Goal: Information Seeking & Learning: Find specific fact

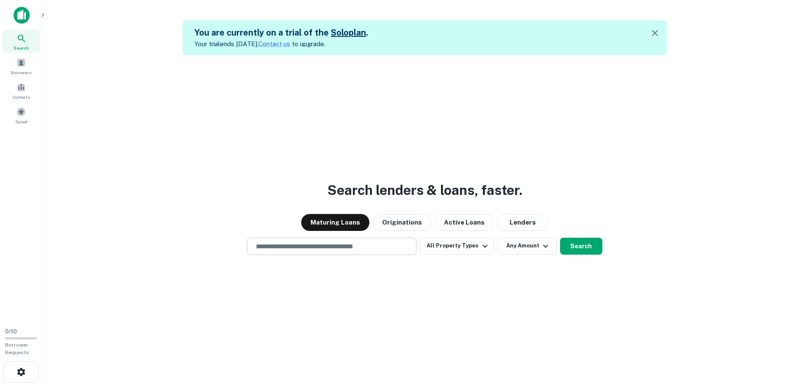
click at [323, 250] on input "text" at bounding box center [332, 247] width 162 height 10
type input "**********"
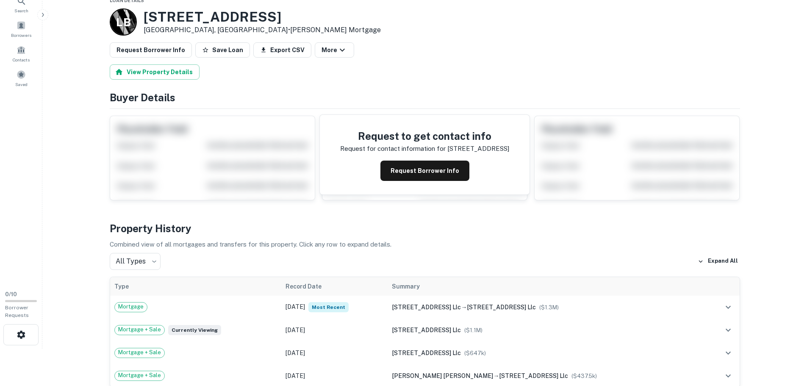
scroll to position [85, 0]
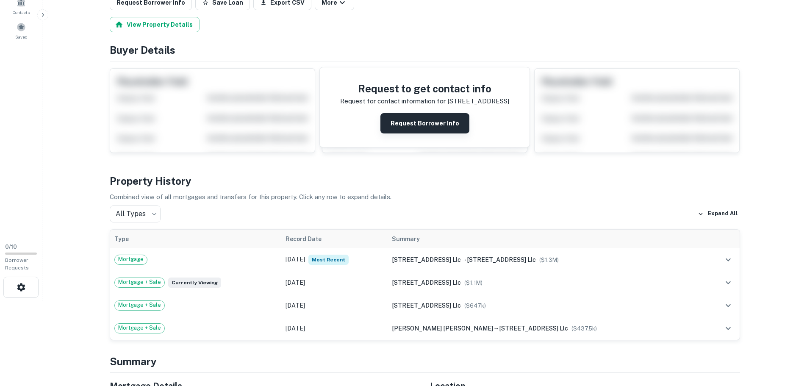
click at [418, 128] on button "Request Borrower Info" at bounding box center [425, 123] width 89 height 20
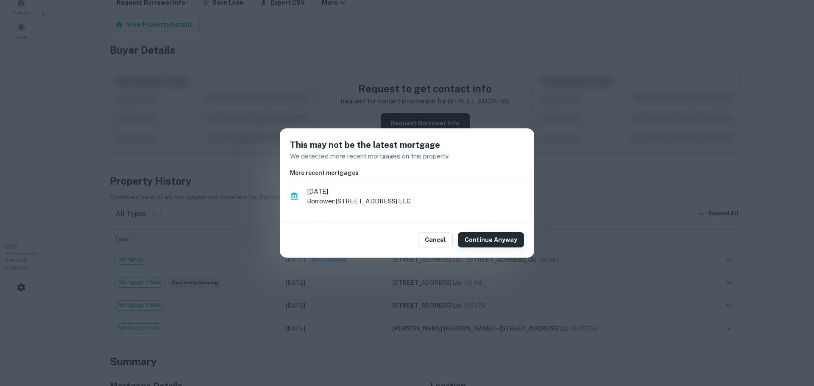
click at [485, 238] on button "Continue Anyway" at bounding box center [491, 239] width 66 height 15
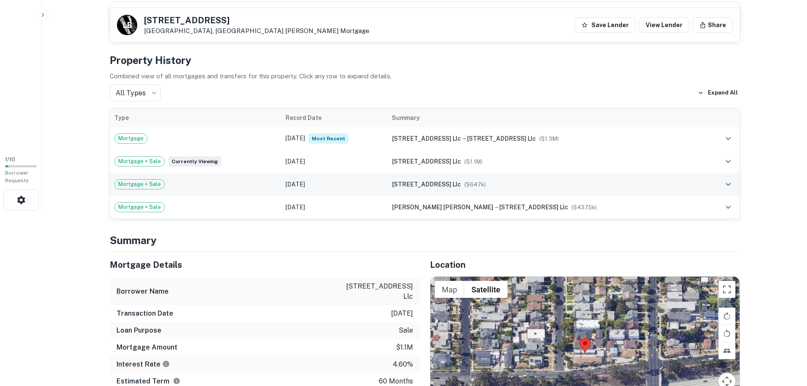
scroll to position [170, 0]
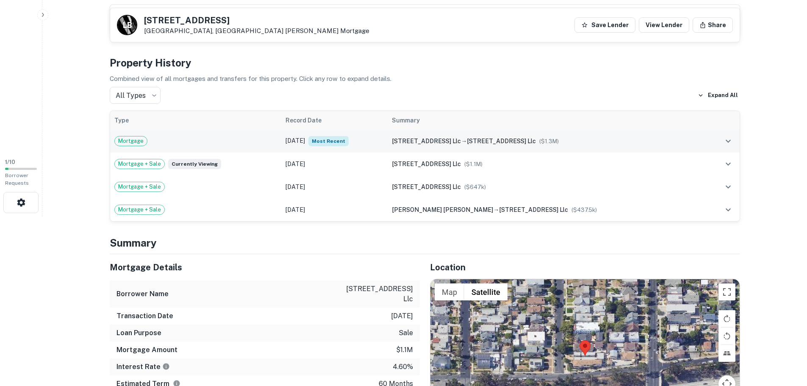
click at [726, 139] on icon "expand row" at bounding box center [729, 141] width 10 height 10
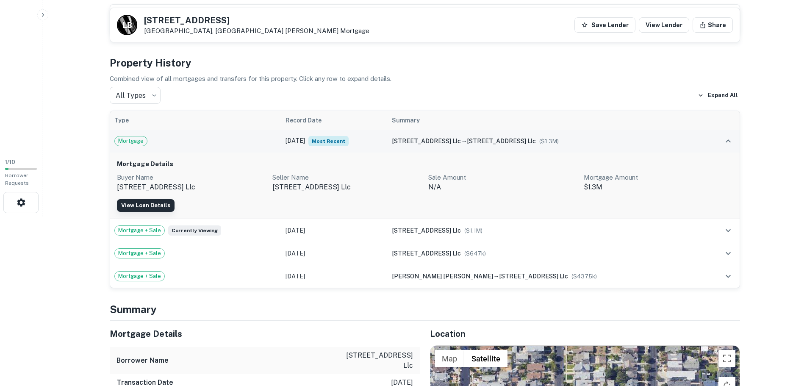
click at [152, 200] on button "View Loan Details" at bounding box center [146, 205] width 58 height 13
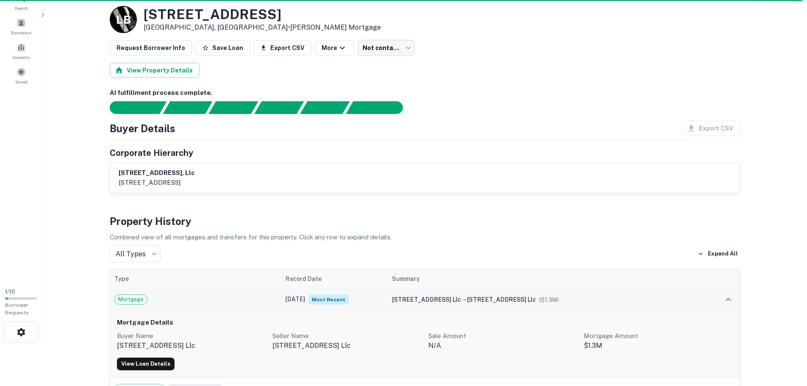
scroll to position [85, 0]
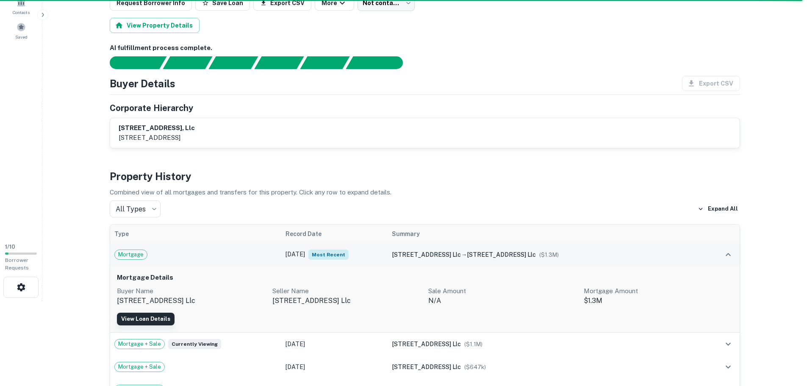
click at [156, 317] on button "View Loan Details" at bounding box center [146, 319] width 58 height 13
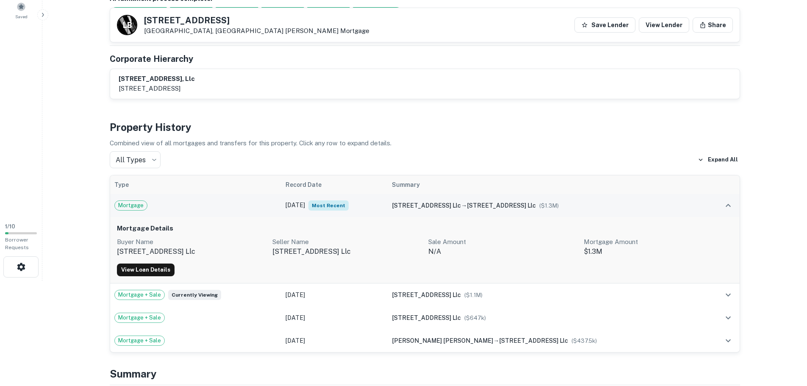
scroll to position [170, 0]
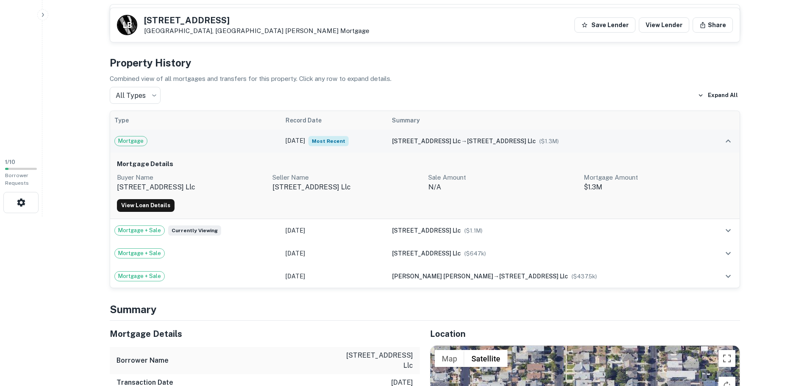
click at [265, 204] on div "View Loan Details" at bounding box center [425, 205] width 616 height 13
click at [727, 139] on icon "expand row" at bounding box center [729, 141] width 10 height 10
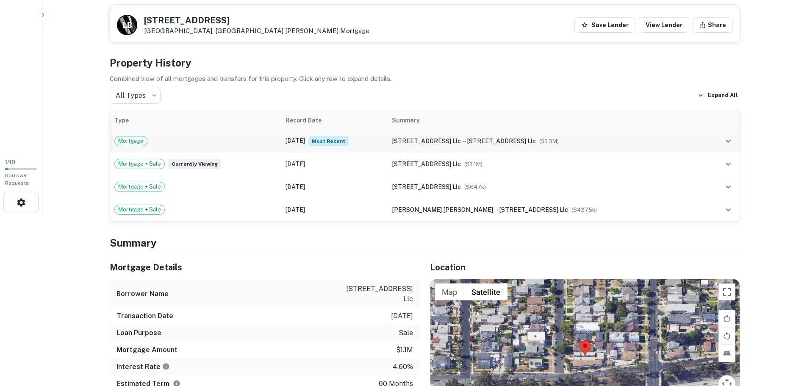
click at [727, 139] on icon "expand row" at bounding box center [729, 141] width 10 height 10
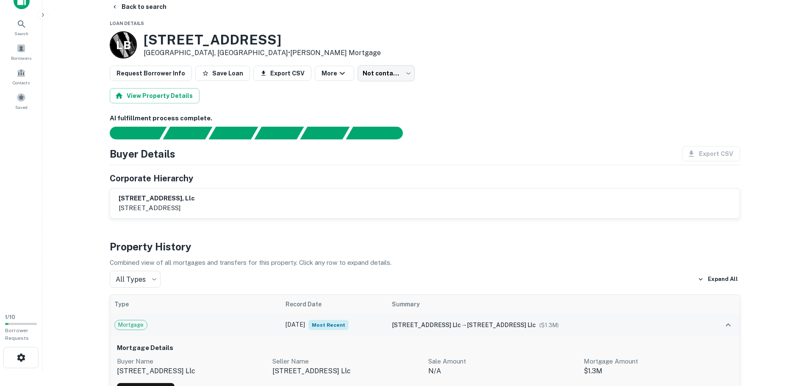
scroll to position [0, 0]
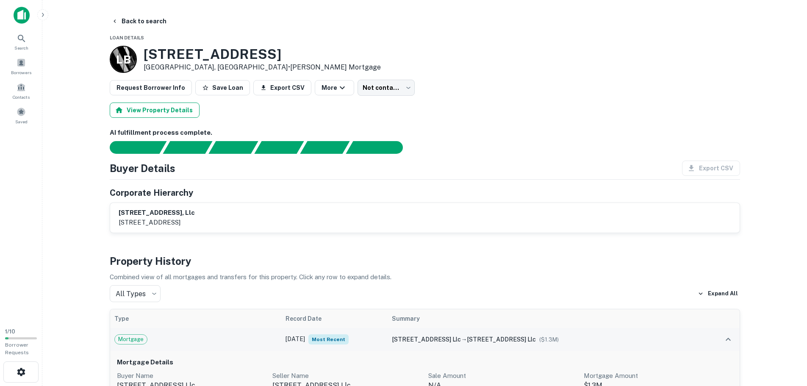
click at [171, 111] on button "View Property Details" at bounding box center [155, 110] width 90 height 15
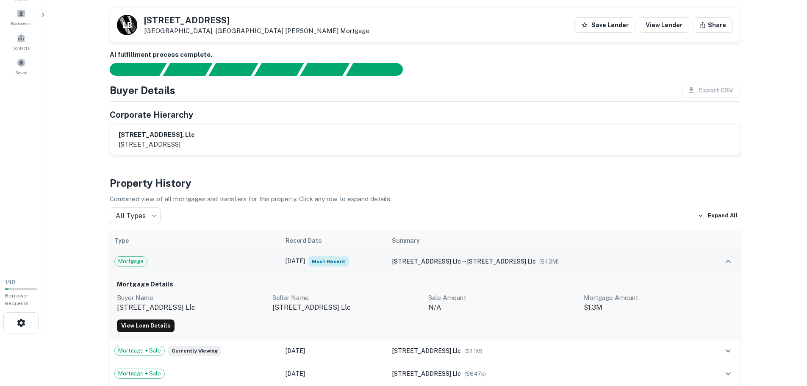
scroll to position [127, 0]
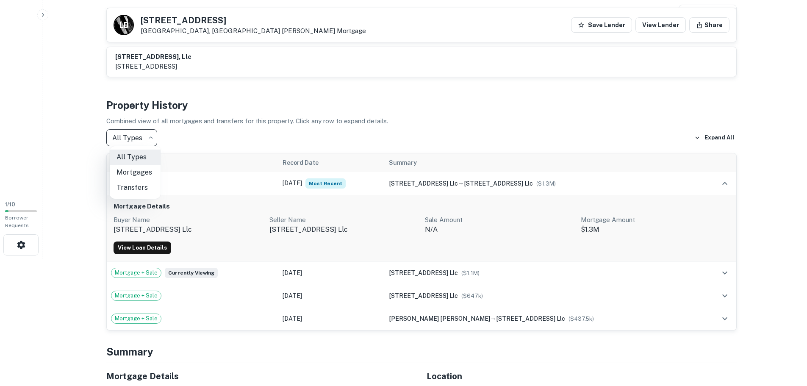
click at [158, 133] on body "Search Borrowers Contacts Saved 1 / 10 Borrower Requests Back to search L B 221…" at bounding box center [403, 66] width 807 height 386
click at [138, 173] on li "Mortgages" at bounding box center [135, 172] width 51 height 15
type input "********"
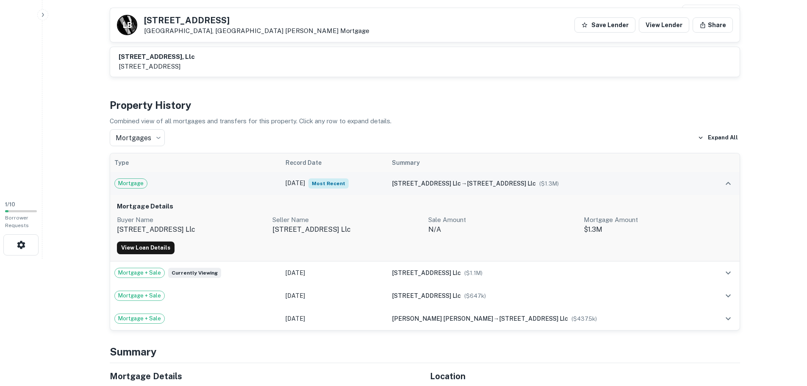
click at [128, 180] on span "Mortgage" at bounding box center [131, 183] width 32 height 8
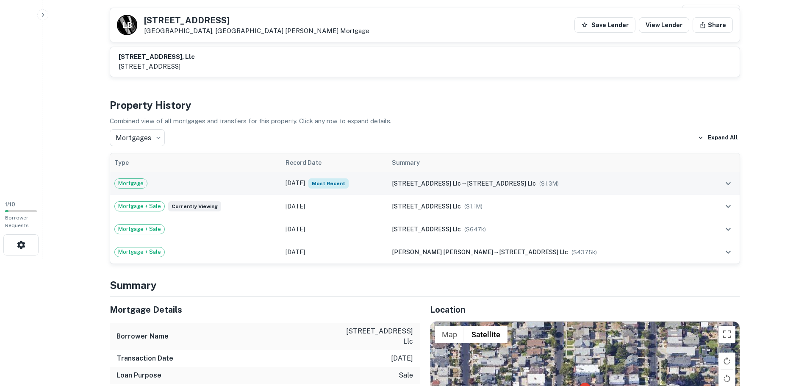
click at [130, 182] on span "Mortgage" at bounding box center [131, 183] width 32 height 8
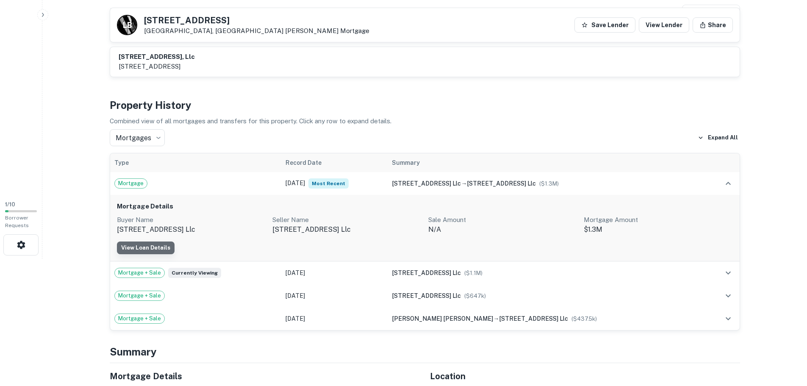
click at [157, 248] on button "View Loan Details" at bounding box center [146, 248] width 58 height 13
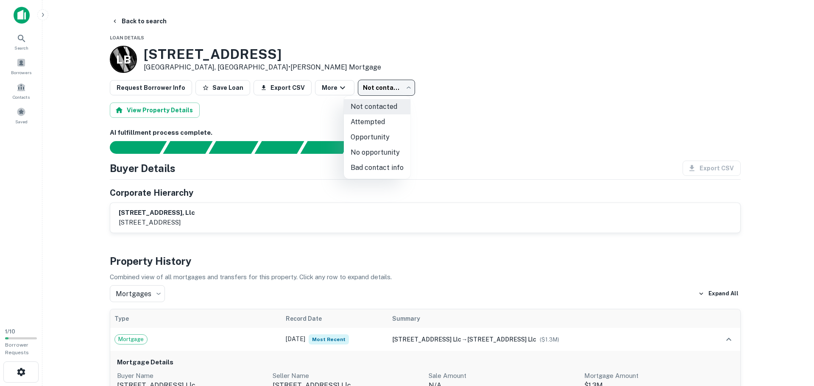
click at [393, 86] on body "Search Borrowers Contacts Saved 1 / 10 Borrower Requests Back to search Loan De…" at bounding box center [407, 193] width 814 height 386
click at [456, 115] on div at bounding box center [407, 193] width 814 height 386
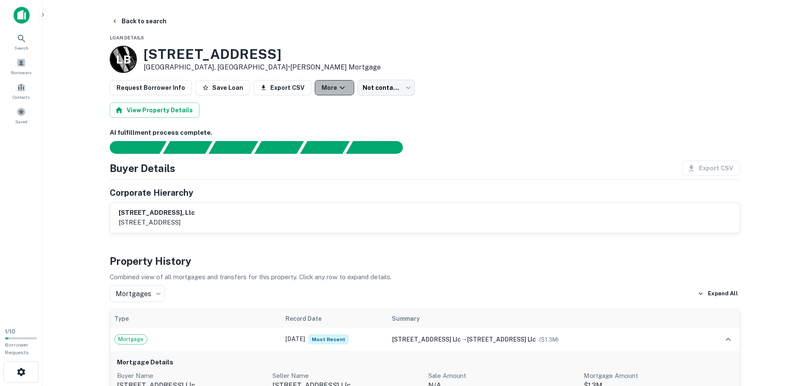
click at [337, 85] on icon "button" at bounding box center [342, 88] width 10 height 10
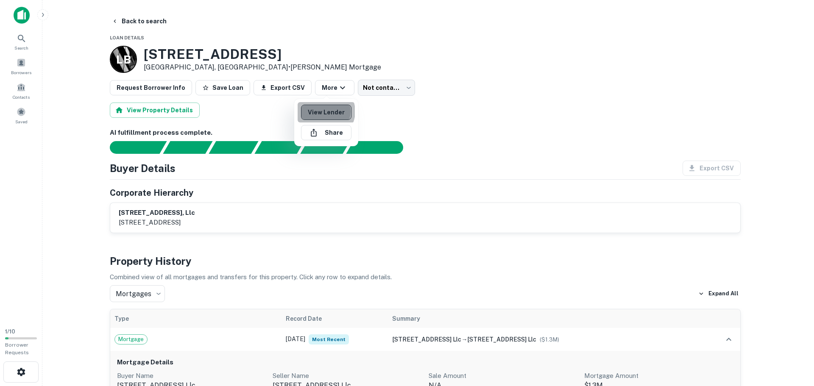
click at [324, 111] on link "View Lender" at bounding box center [326, 112] width 50 height 15
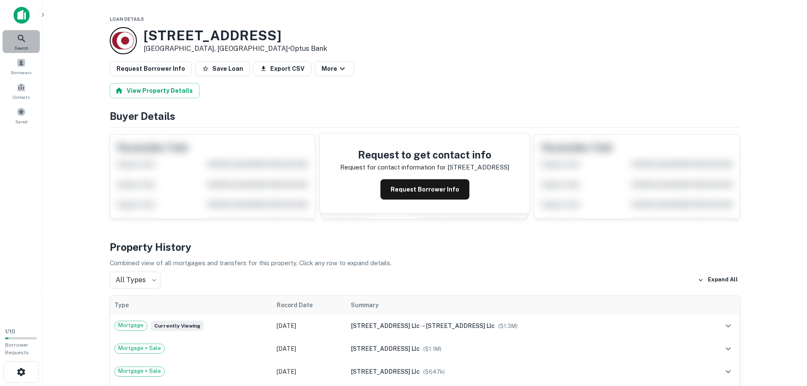
click at [25, 39] on icon at bounding box center [22, 38] width 10 height 10
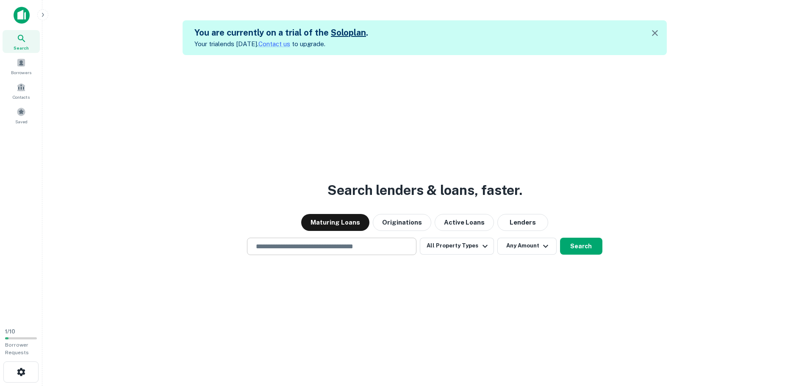
drag, startPoint x: 320, startPoint y: 252, endPoint x: 307, endPoint y: 242, distance: 16.0
click at [320, 250] on div "​" at bounding box center [332, 246] width 170 height 17
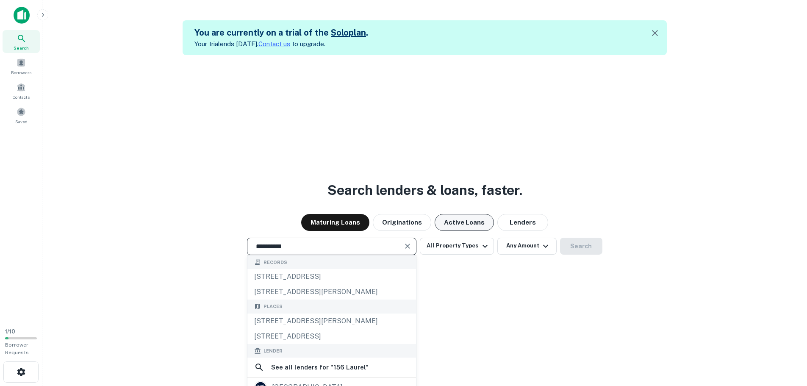
click at [460, 223] on button "Active Loans" at bounding box center [464, 222] width 59 height 17
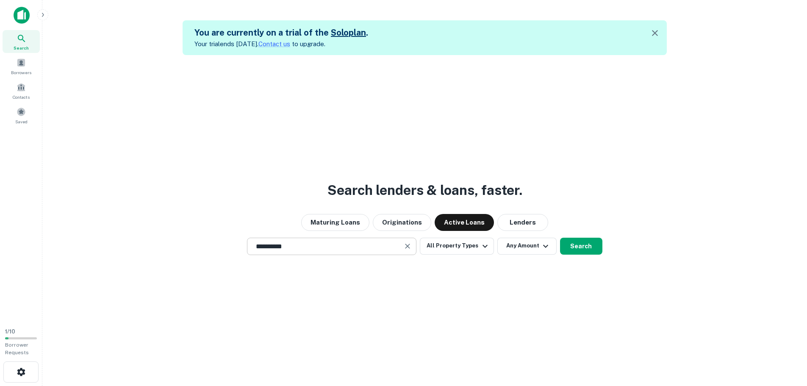
click at [326, 238] on div "**********" at bounding box center [332, 246] width 170 height 17
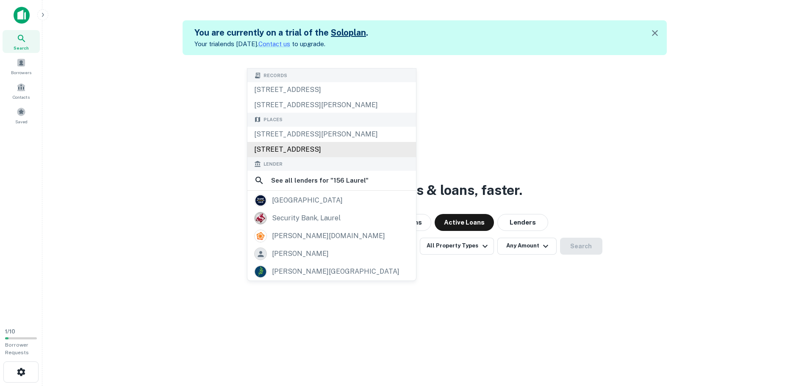
click at [331, 149] on div "156 South Laurel Street, Ventura, CA, USA" at bounding box center [332, 149] width 169 height 15
type input "**********"
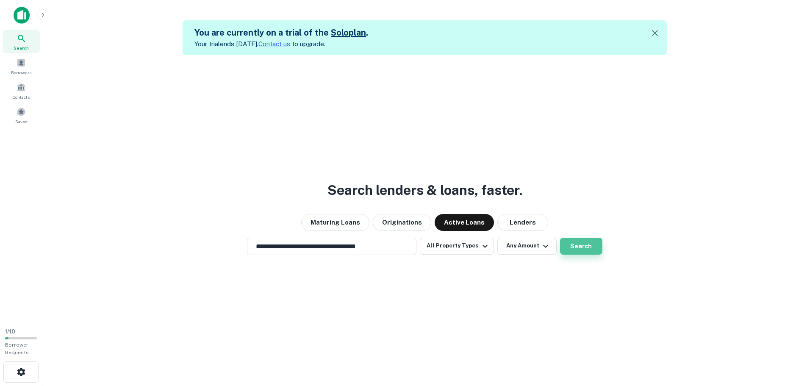
click at [571, 249] on button "Search" at bounding box center [581, 246] width 42 height 17
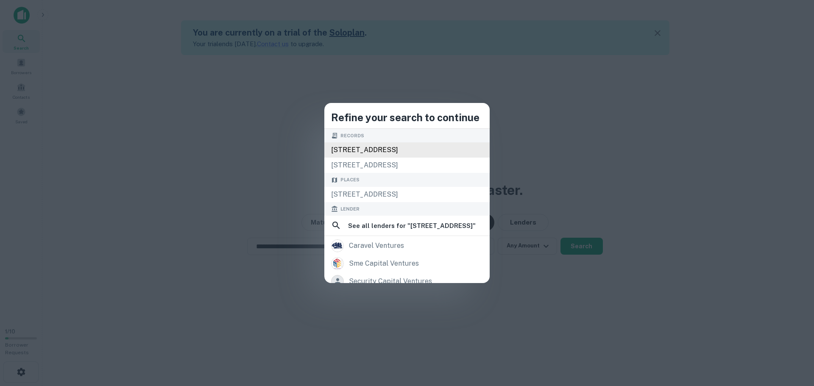
click at [354, 147] on div "156 s laurel st, ventura, ca, 93001" at bounding box center [406, 149] width 165 height 15
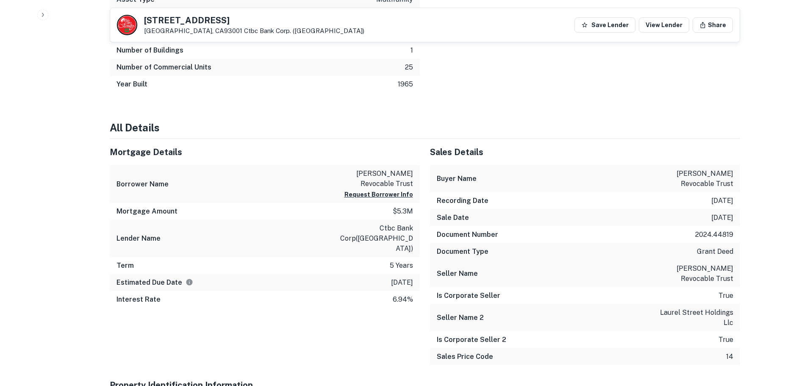
scroll to position [678, 0]
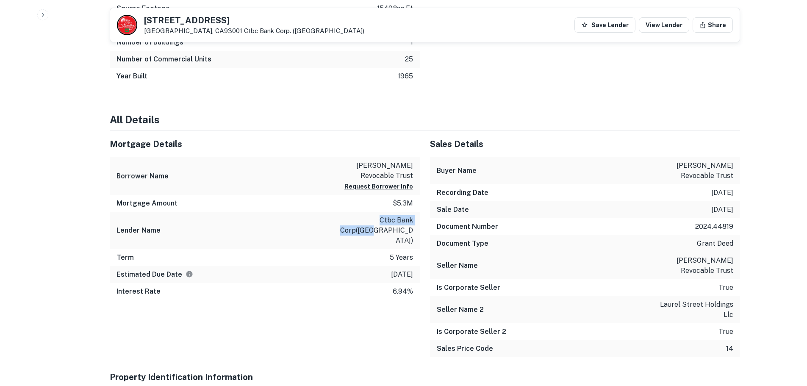
drag, startPoint x: 344, startPoint y: 233, endPoint x: 426, endPoint y: 249, distance: 84.1
click at [419, 240] on div "Lender Name ctbc bank corp(usa)" at bounding box center [265, 230] width 310 height 37
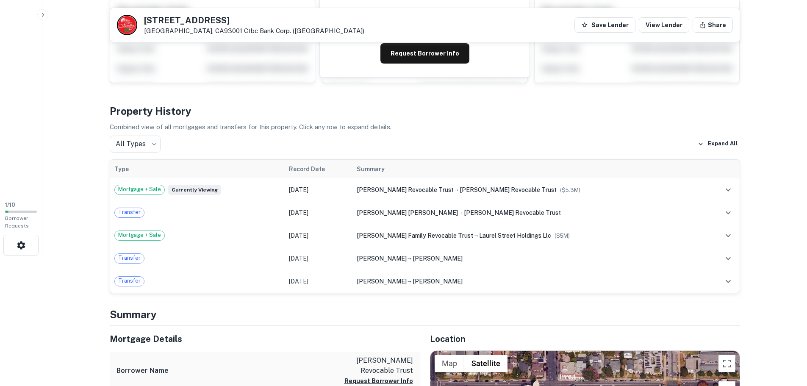
scroll to position [127, 0]
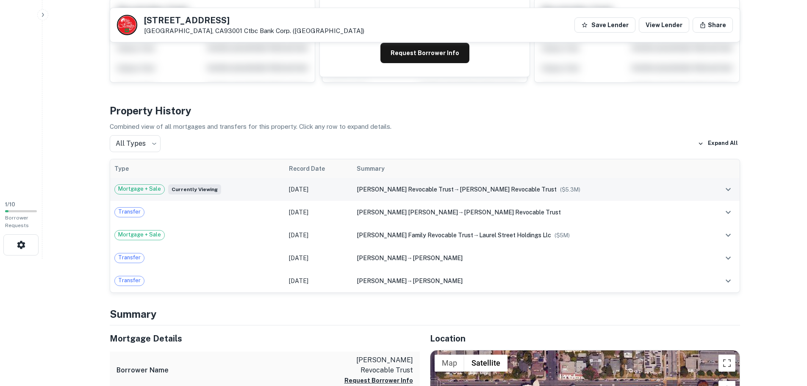
click at [415, 188] on span "harold anthony solomon revocable trust" at bounding box center [405, 189] width 97 height 7
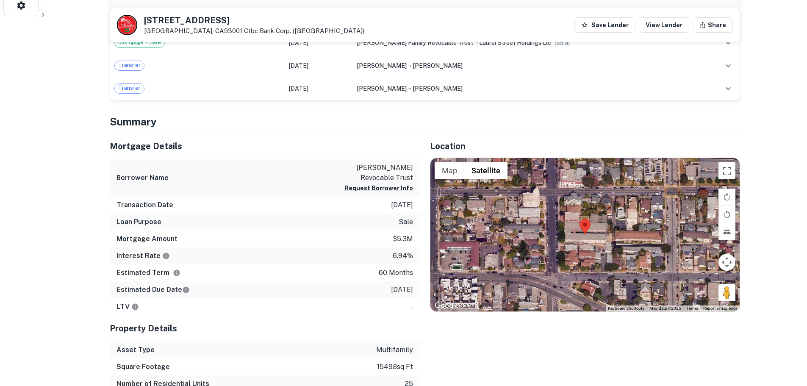
scroll to position [381, 0]
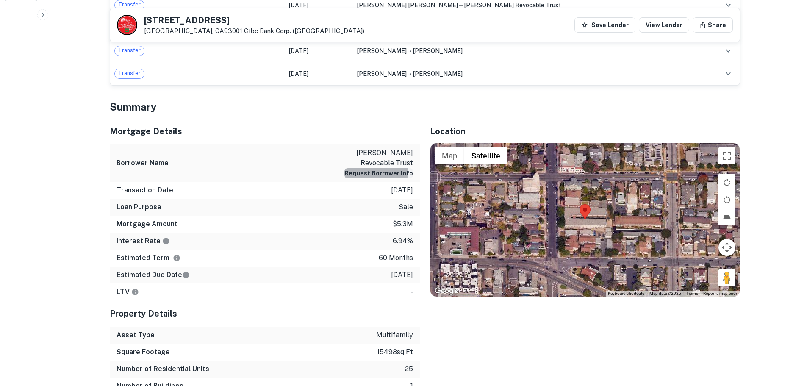
click at [367, 178] on button "Request Borrower Info" at bounding box center [379, 173] width 69 height 10
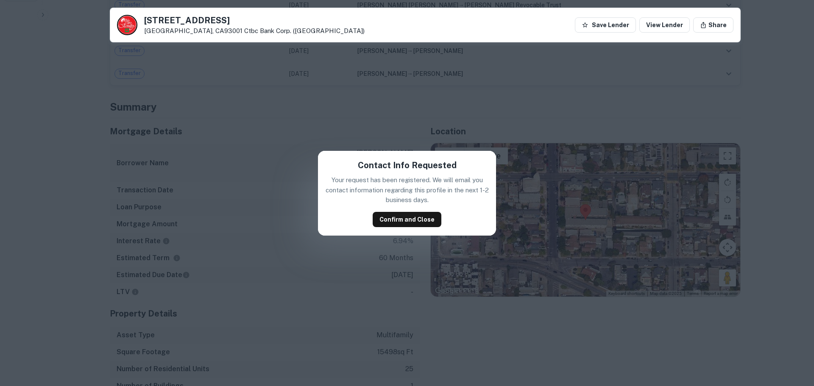
click at [313, 195] on div "Contact Info Requested Your request has been registered. We will email you cont…" at bounding box center [407, 193] width 814 height 386
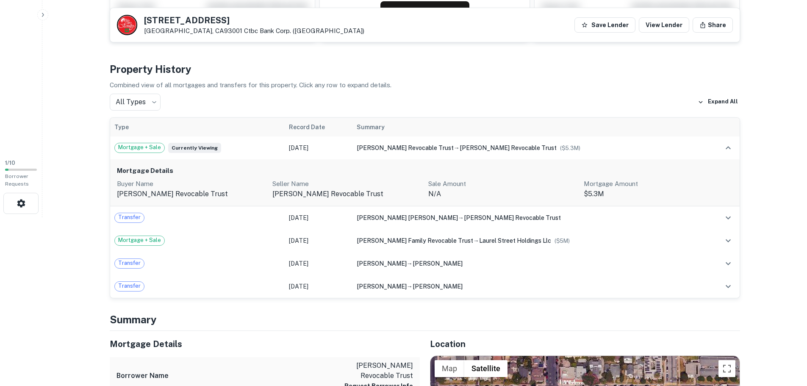
scroll to position [0, 0]
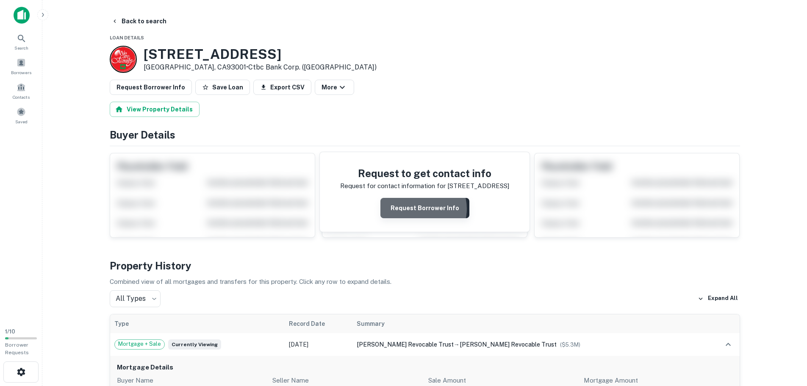
click at [422, 209] on button "Request Borrower Info" at bounding box center [425, 208] width 89 height 20
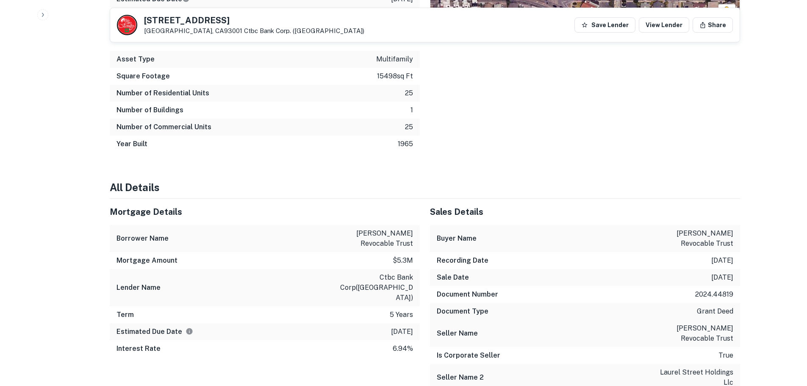
scroll to position [805, 0]
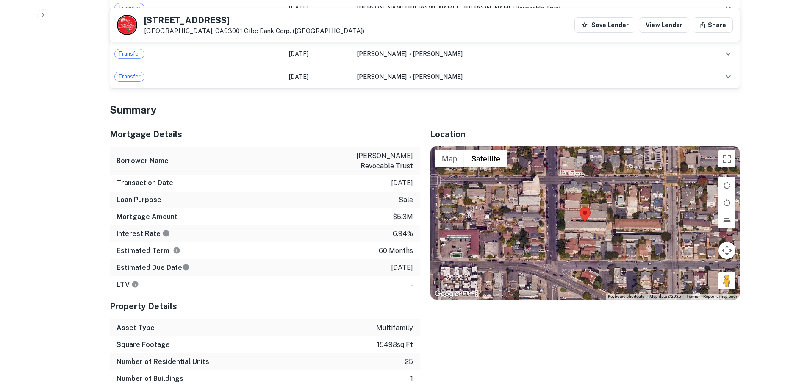
scroll to position [636, 0]
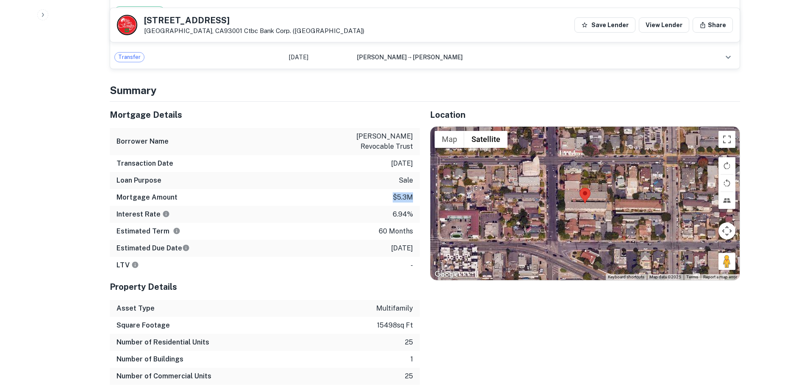
drag, startPoint x: 392, startPoint y: 192, endPoint x: 414, endPoint y: 192, distance: 22.5
click at [414, 192] on div "Mortgage Amount $5.3m" at bounding box center [265, 197] width 310 height 17
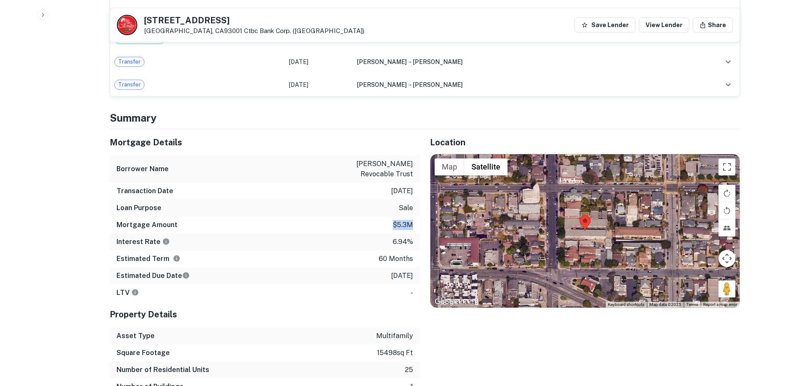
scroll to position [593, 0]
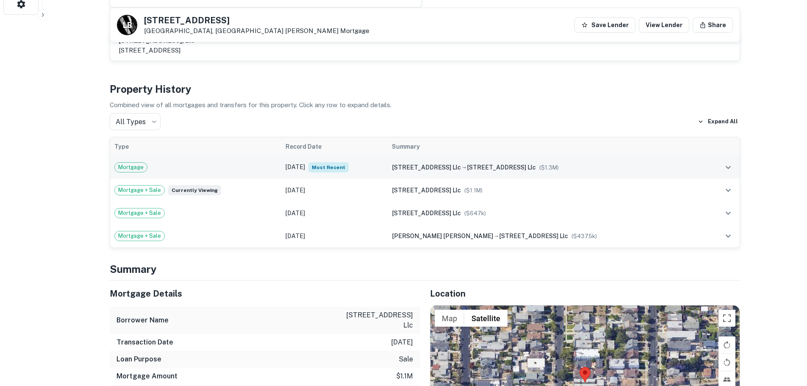
scroll to position [339, 0]
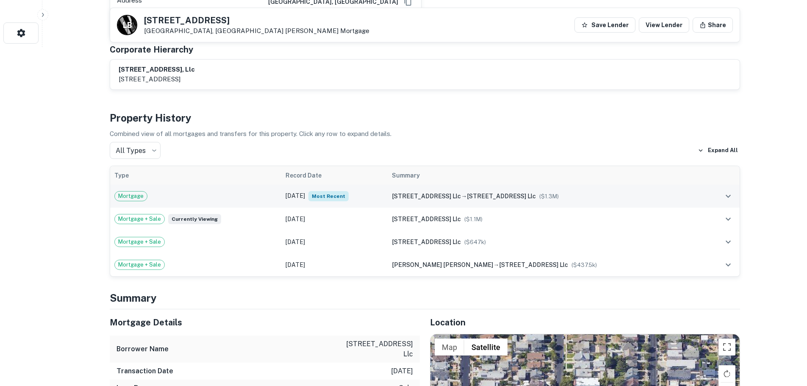
click at [131, 192] on span "Mortgage" at bounding box center [131, 196] width 32 height 8
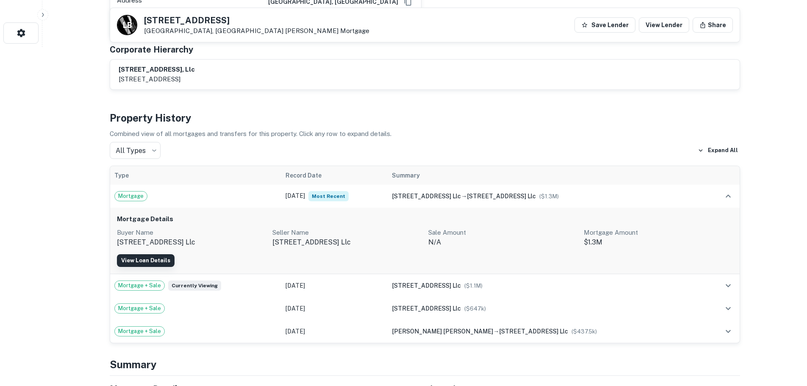
click at [152, 254] on button "View Loan Details" at bounding box center [146, 260] width 58 height 13
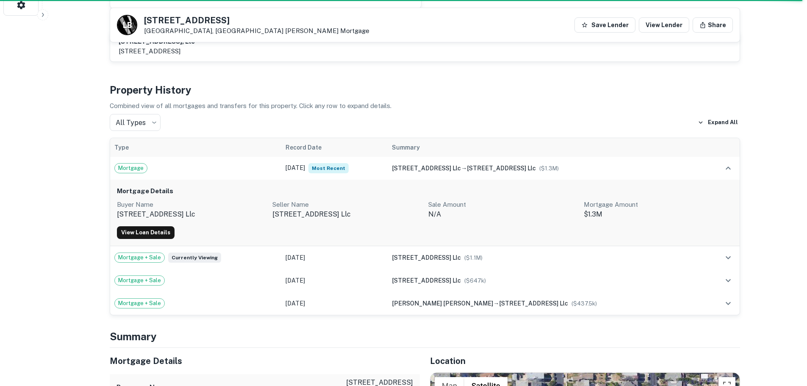
scroll to position [381, 0]
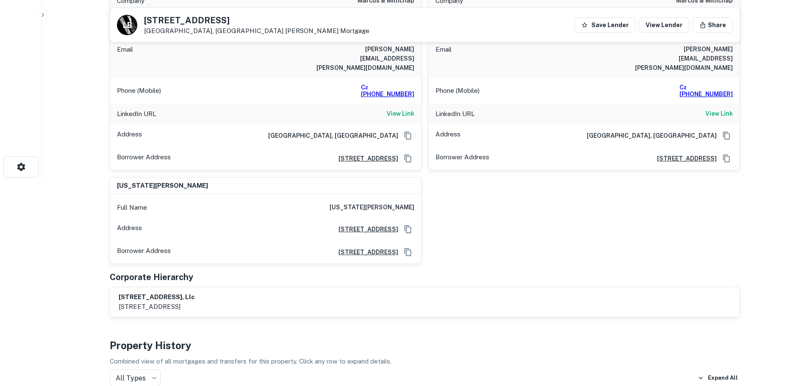
scroll to position [339, 0]
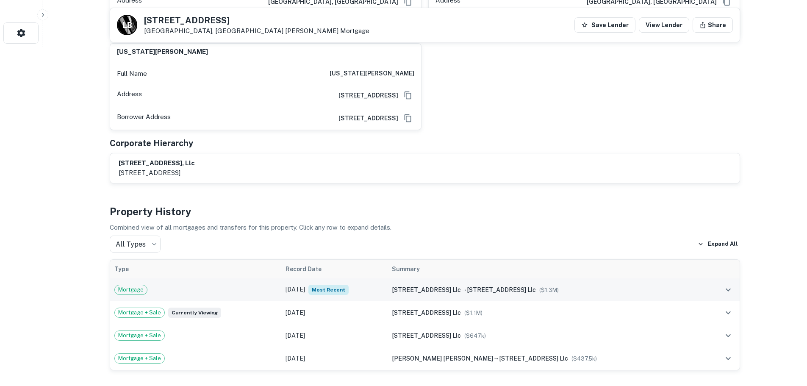
click at [192, 285] on div "Mortgage" at bounding box center [195, 290] width 163 height 10
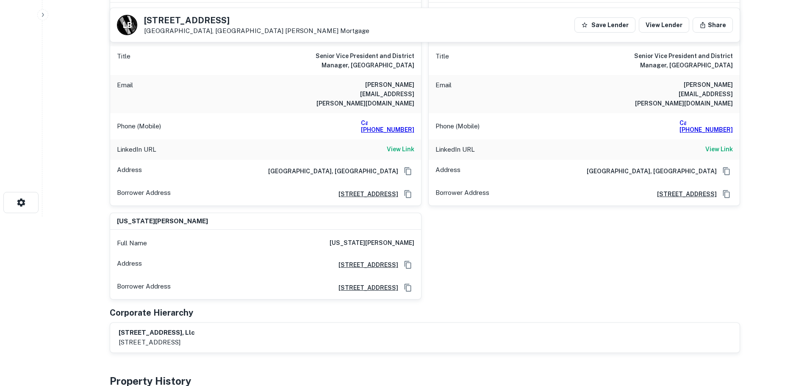
scroll to position [0, 0]
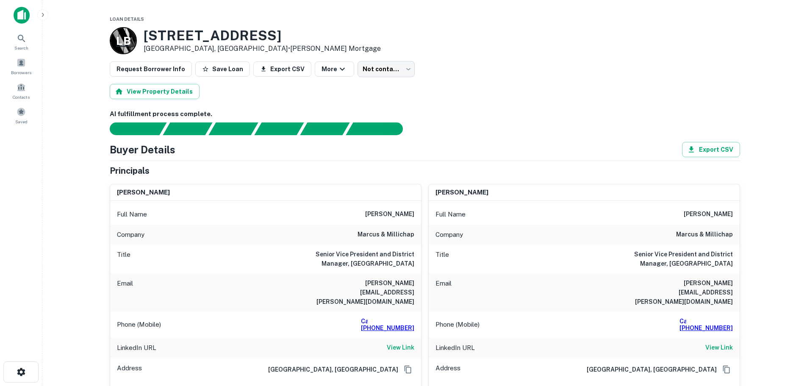
click at [124, 37] on p "L B" at bounding box center [123, 41] width 14 height 17
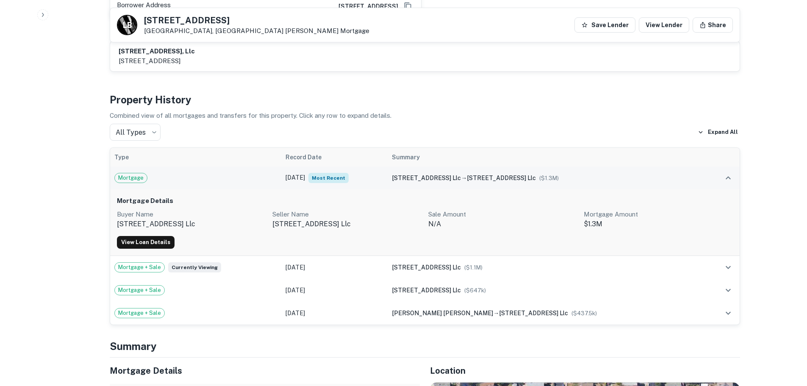
scroll to position [466, 0]
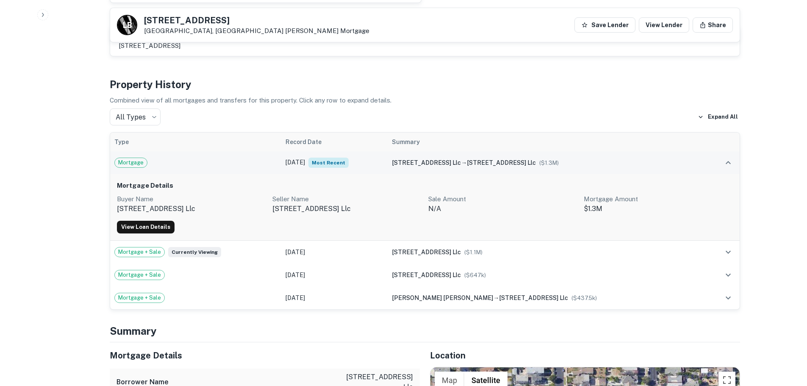
click at [133, 159] on span "Mortgage" at bounding box center [131, 163] width 32 height 8
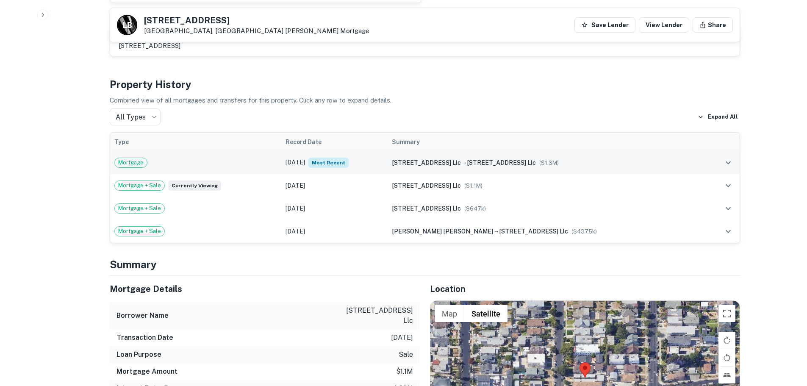
click at [154, 158] on div "Mortgage" at bounding box center [195, 163] width 163 height 10
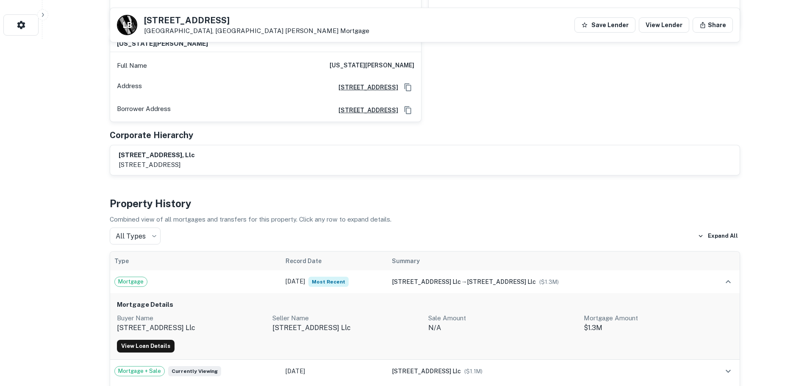
scroll to position [424, 0]
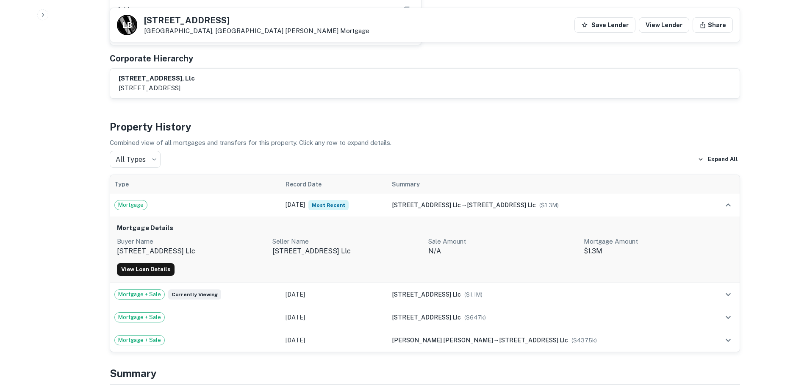
drag, startPoint x: 209, startPoint y: 184, endPoint x: 209, endPoint y: 206, distance: 22.1
click at [208, 200] on div "Mortgage" at bounding box center [195, 205] width 163 height 10
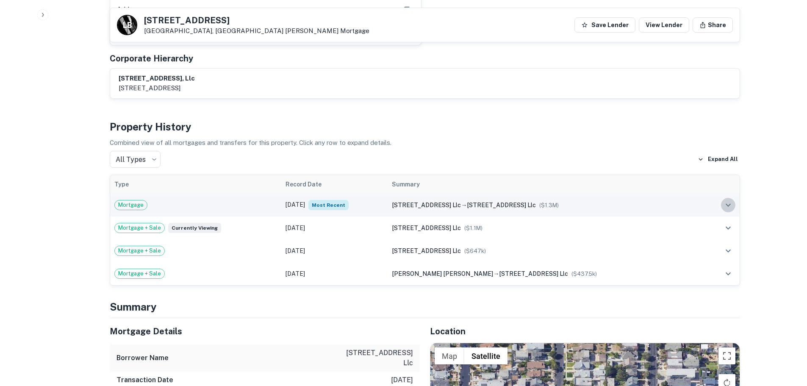
click at [726, 200] on icon "expand row" at bounding box center [729, 205] width 10 height 10
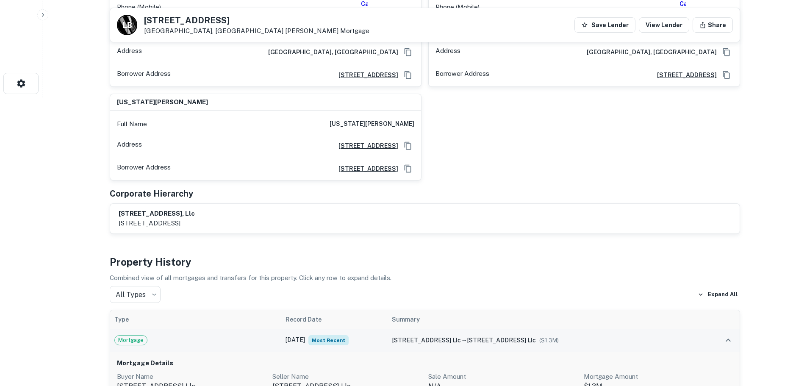
scroll to position [339, 0]
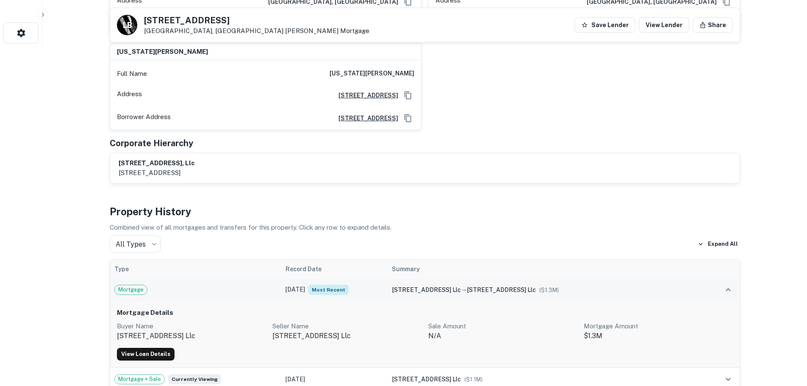
click at [314, 278] on td "[DATE] Most Recent" at bounding box center [334, 289] width 106 height 23
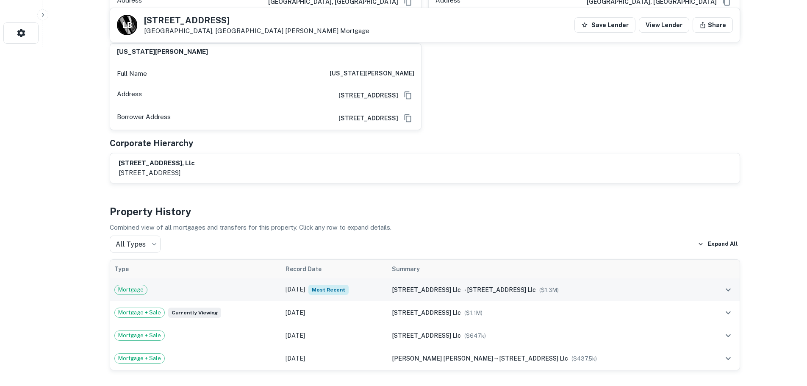
click at [314, 278] on td "[DATE] Most Recent" at bounding box center [334, 289] width 106 height 23
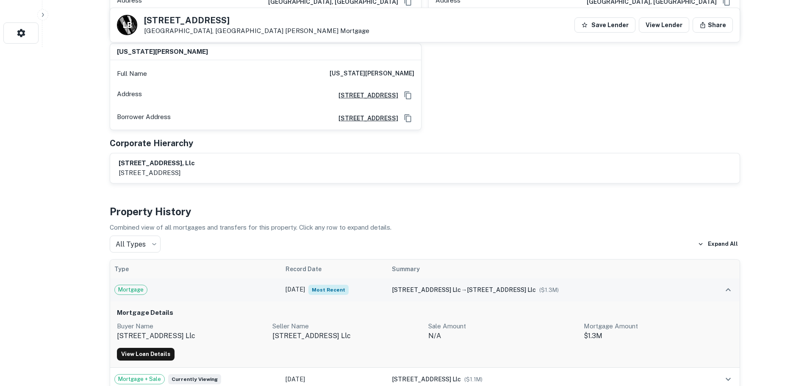
click at [349, 285] on span "Most Recent" at bounding box center [329, 290] width 40 height 10
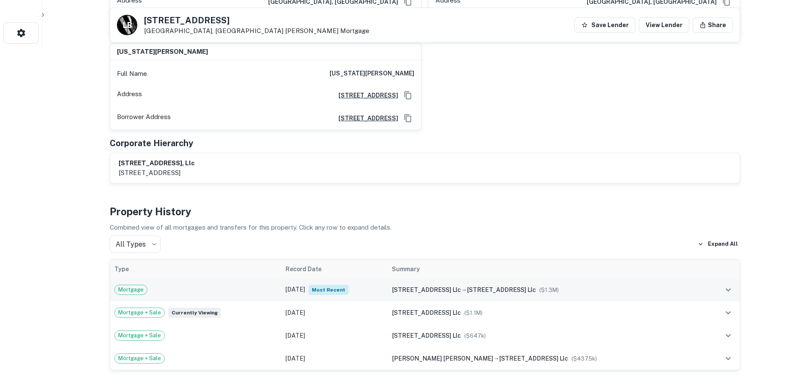
click at [349, 285] on span "Most Recent" at bounding box center [329, 290] width 40 height 10
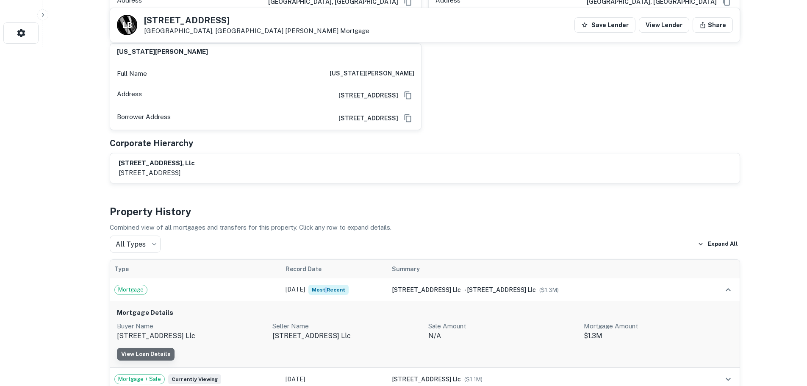
click at [146, 348] on button "View Loan Details" at bounding box center [146, 354] width 58 height 13
